Goal: Information Seeking & Learning: Learn about a topic

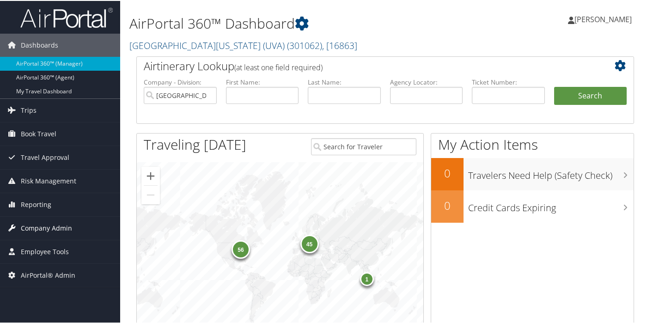
click at [56, 191] on span "Company Admin" at bounding box center [46, 227] width 51 height 23
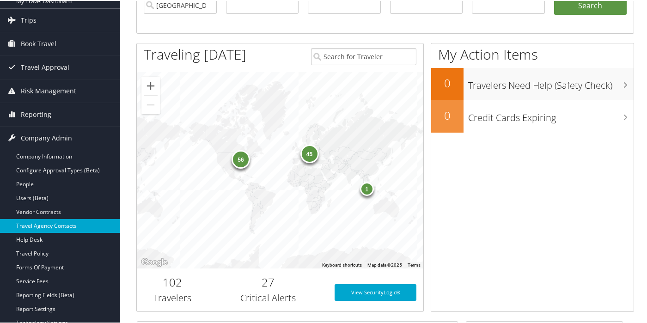
scroll to position [115, 0]
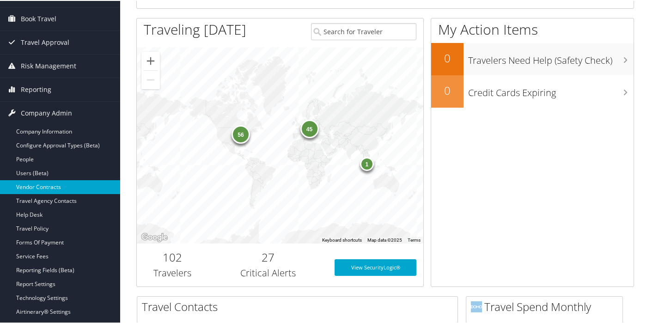
click at [28, 185] on link "Vendor Contracts" at bounding box center [60, 186] width 120 height 14
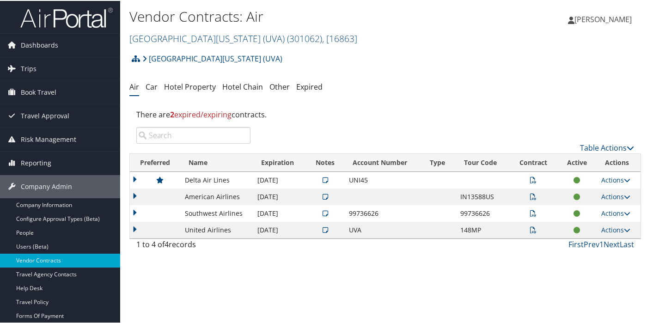
click at [530, 227] on icon at bounding box center [533, 229] width 6 height 6
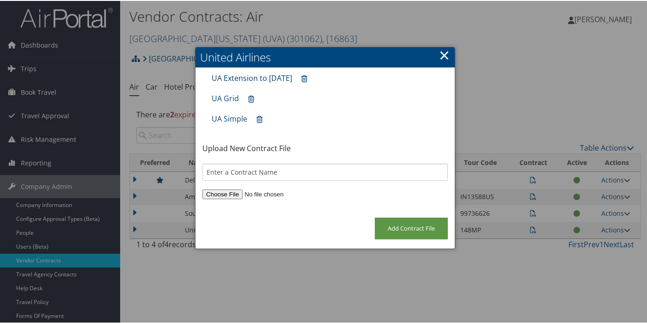
click at [292, 79] on link "UA Extension to June 2025" at bounding box center [252, 77] width 80 height 10
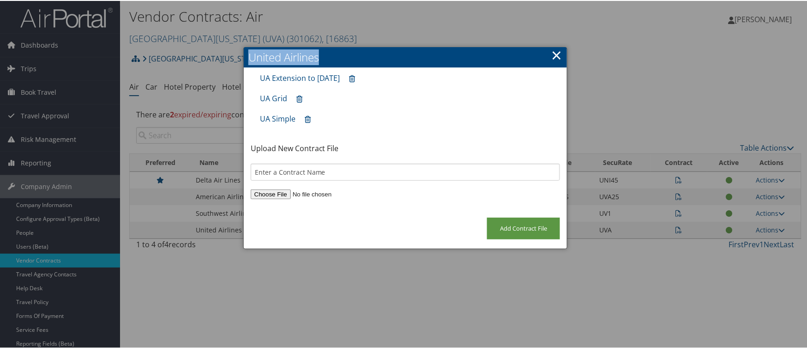
drag, startPoint x: 419, startPoint y: 57, endPoint x: 614, endPoint y: 78, distance: 196.0
click at [614, 78] on body "Menu Dashboards ► AirPortal 360™ (Manager) AirPortal 360™ (Agent) My Travel Das…" at bounding box center [405, 174] width 811 height 348
click at [394, 115] on div "UA Simple" at bounding box center [405, 118] width 300 height 20
click at [294, 77] on link "UA Extension to June 2025" at bounding box center [300, 77] width 80 height 10
drag, startPoint x: 301, startPoint y: 77, endPoint x: 254, endPoint y: 287, distance: 215.4
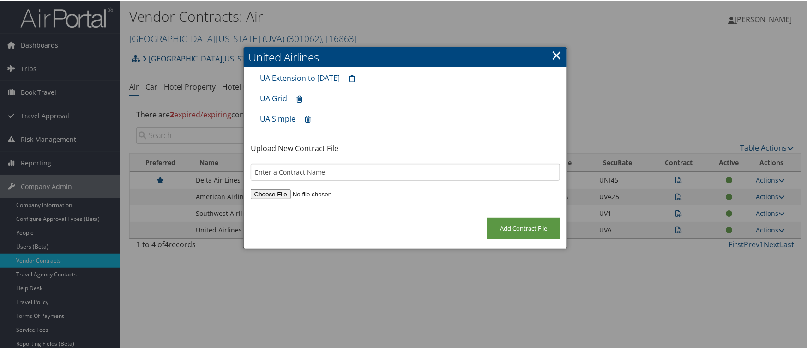
click at [254, 287] on div at bounding box center [405, 174] width 811 height 348
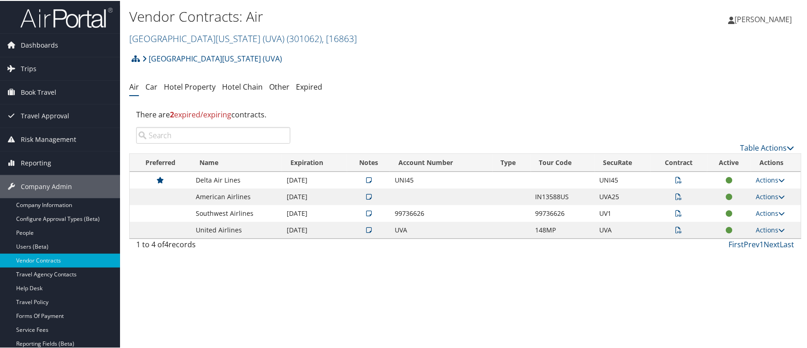
click at [214, 231] on td "United Airlines" at bounding box center [236, 229] width 91 height 17
click at [241, 231] on td "United Airlines" at bounding box center [236, 229] width 91 height 17
click at [240, 231] on td "United Airlines" at bounding box center [236, 229] width 91 height 17
click at [235, 229] on td "United Airlines" at bounding box center [236, 229] width 91 height 17
click at [236, 229] on td "United Airlines" at bounding box center [236, 229] width 91 height 17
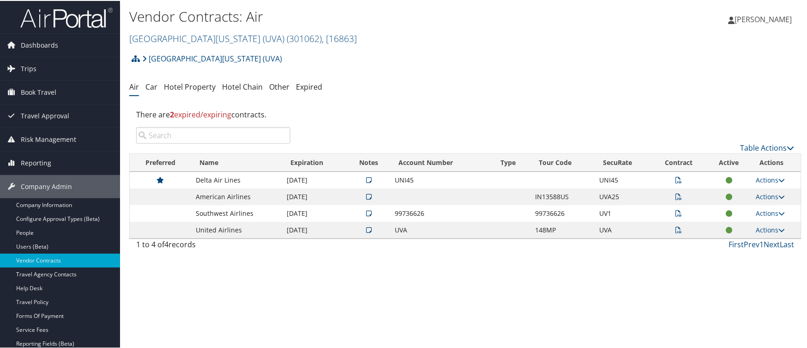
click at [369, 221] on td at bounding box center [368, 229] width 43 height 17
click at [366, 229] on icon at bounding box center [369, 229] width 6 height 6
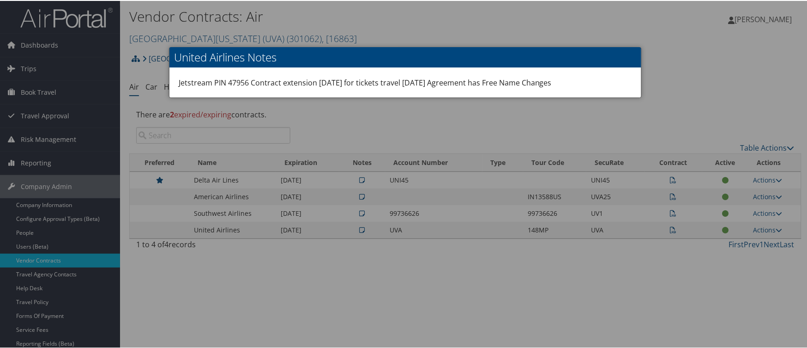
click at [328, 313] on div at bounding box center [405, 174] width 811 height 348
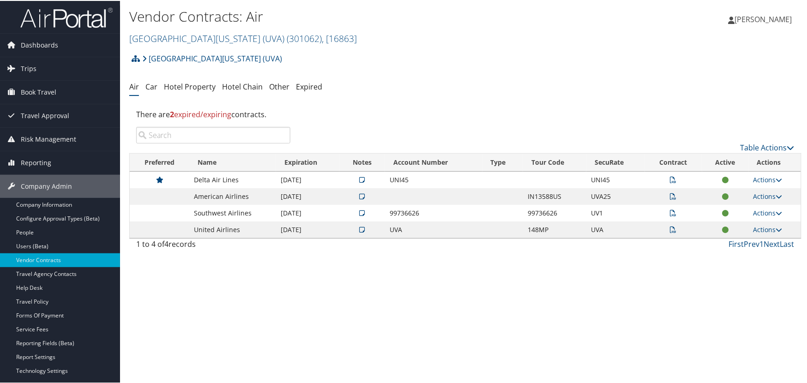
click at [646, 227] on icon at bounding box center [674, 229] width 6 height 6
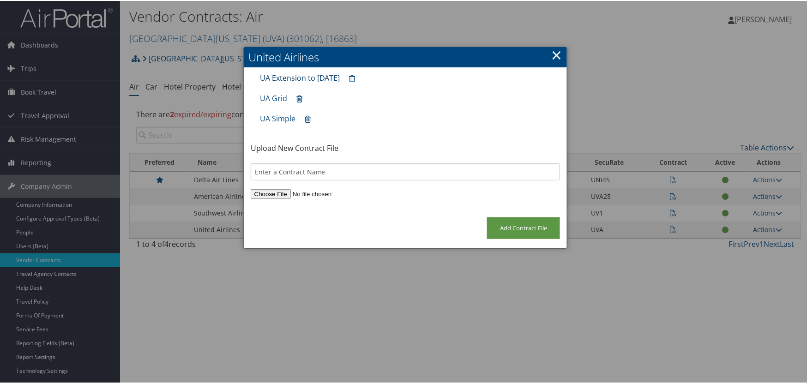
click at [283, 75] on link "UA Extension to June 2025" at bounding box center [300, 77] width 80 height 10
click at [290, 67] on div "UA Extension to June 2025" at bounding box center [405, 77] width 300 height 20
click at [319, 79] on link "UA Extension to June 2025" at bounding box center [300, 77] width 80 height 10
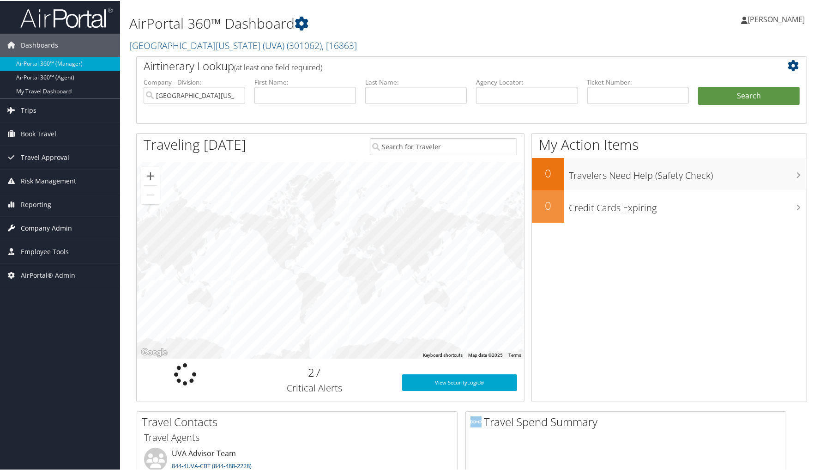
click at [44, 225] on span "Company Admin" at bounding box center [46, 227] width 51 height 23
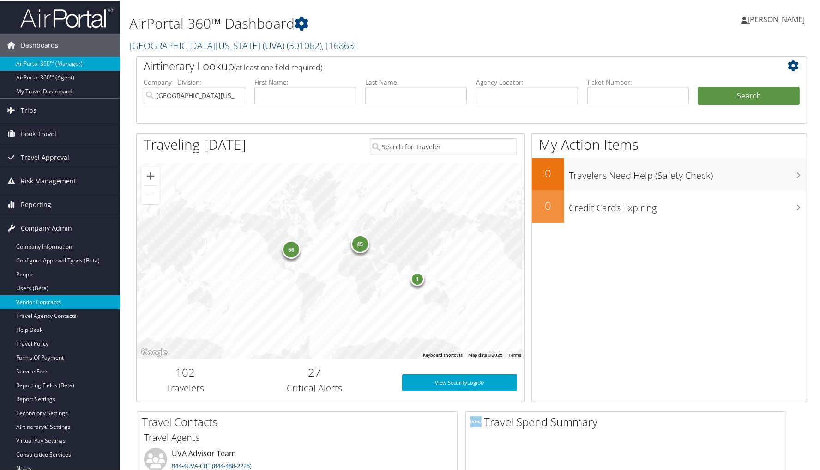
click at [57, 304] on link "Vendor Contracts" at bounding box center [60, 301] width 120 height 14
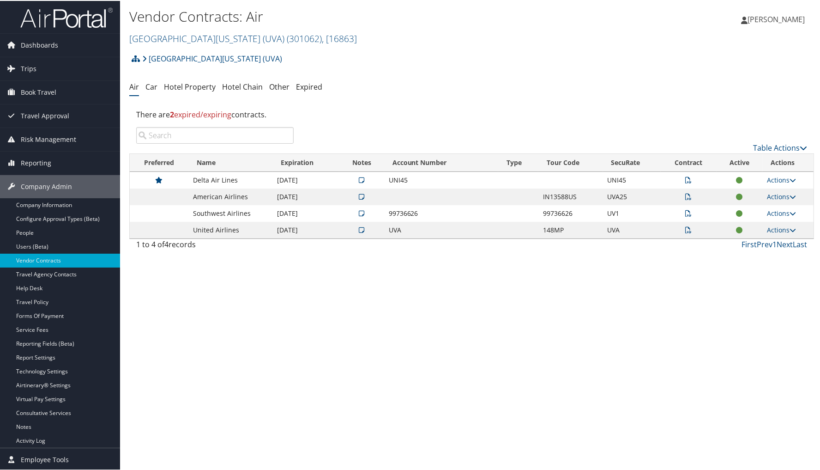
click at [684, 208] on td at bounding box center [689, 212] width 56 height 17
click at [686, 212] on icon at bounding box center [689, 212] width 6 height 6
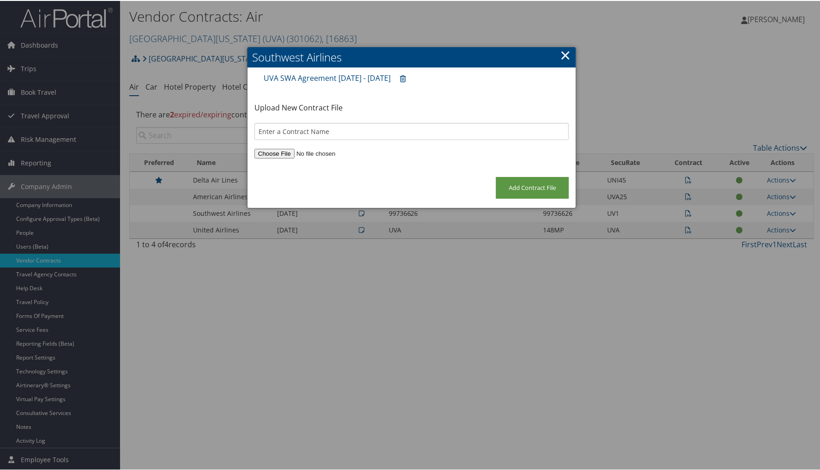
click at [564, 55] on link "×" at bounding box center [565, 54] width 11 height 18
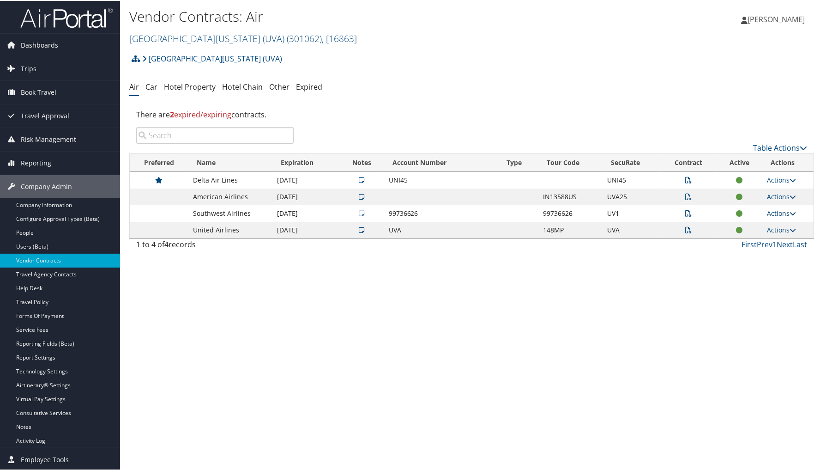
click at [778, 214] on link "Actions" at bounding box center [781, 212] width 29 height 9
click at [751, 240] on link "View Contracts" at bounding box center [759, 242] width 61 height 16
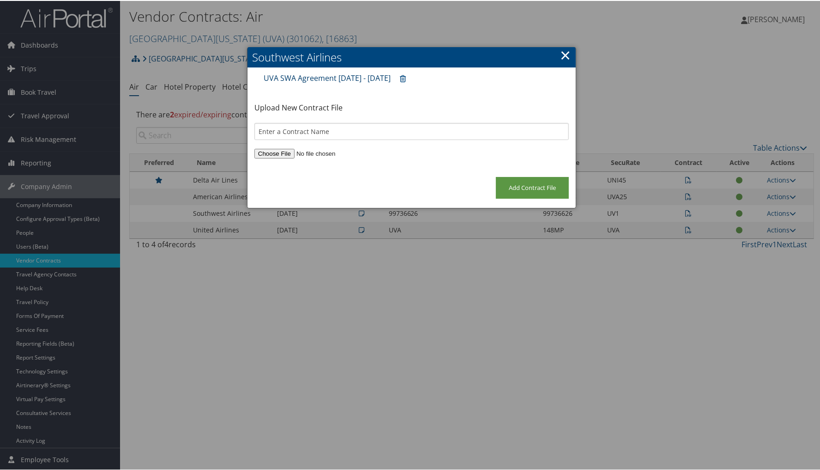
click at [333, 72] on link "UVA SWA Agreement [DATE] - [DATE]" at bounding box center [327, 77] width 127 height 10
